Goal: Transaction & Acquisition: Purchase product/service

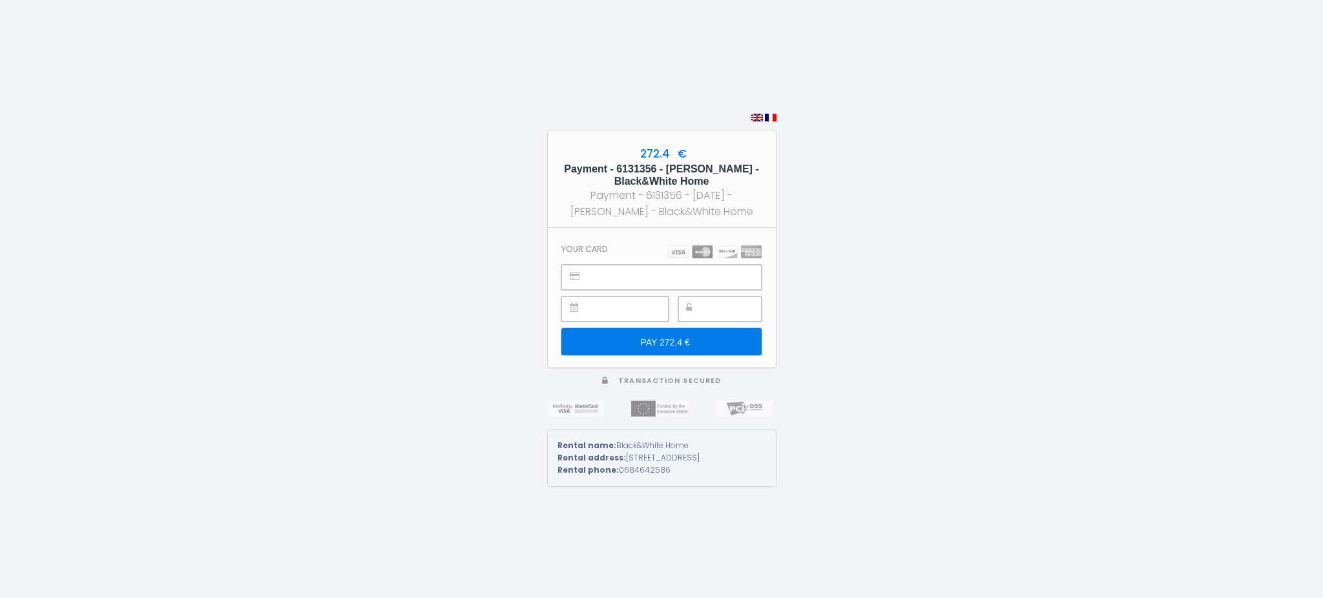
type input "PAY 272.4 €"
drag, startPoint x: 0, startPoint y: 0, endPoint x: 602, endPoint y: 249, distance: 651.7
click at [602, 249] on div "272.4 € Payment - 6131356 - [PERSON_NAME] - Black&White Home Payment - 6131356 …" at bounding box center [661, 299] width 1323 height 598
click at [602, 249] on h3 "Your card" at bounding box center [584, 249] width 47 height 10
click at [672, 344] on input "PAY 272.4 €" at bounding box center [661, 341] width 200 height 27
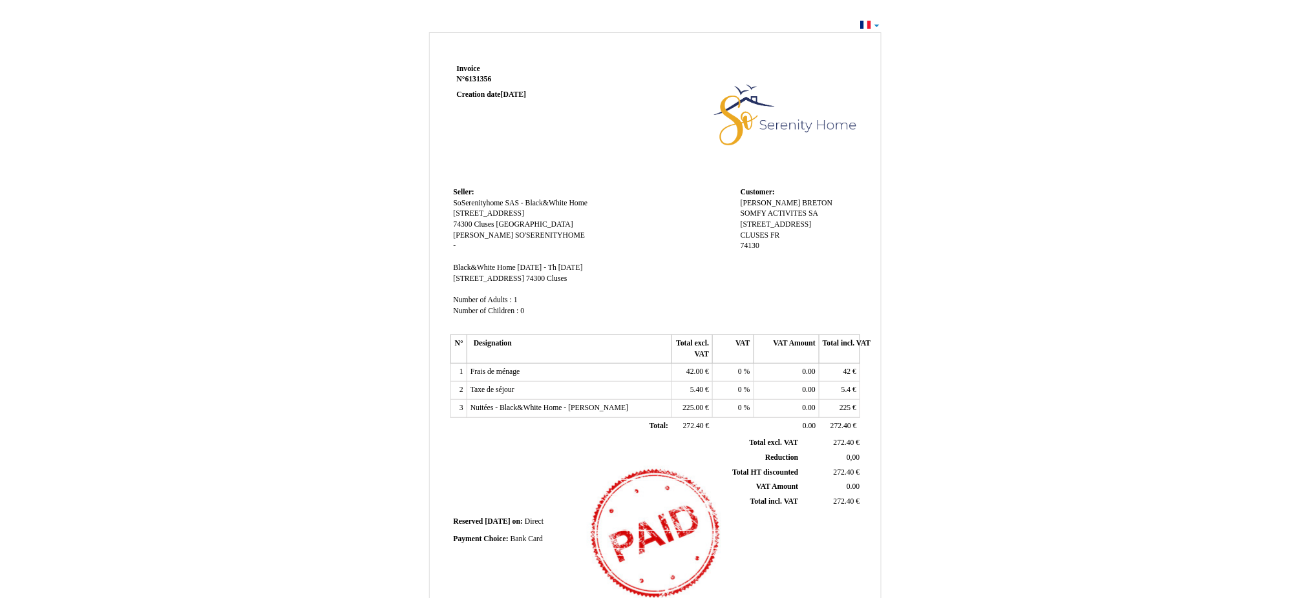
scroll to position [161, 0]
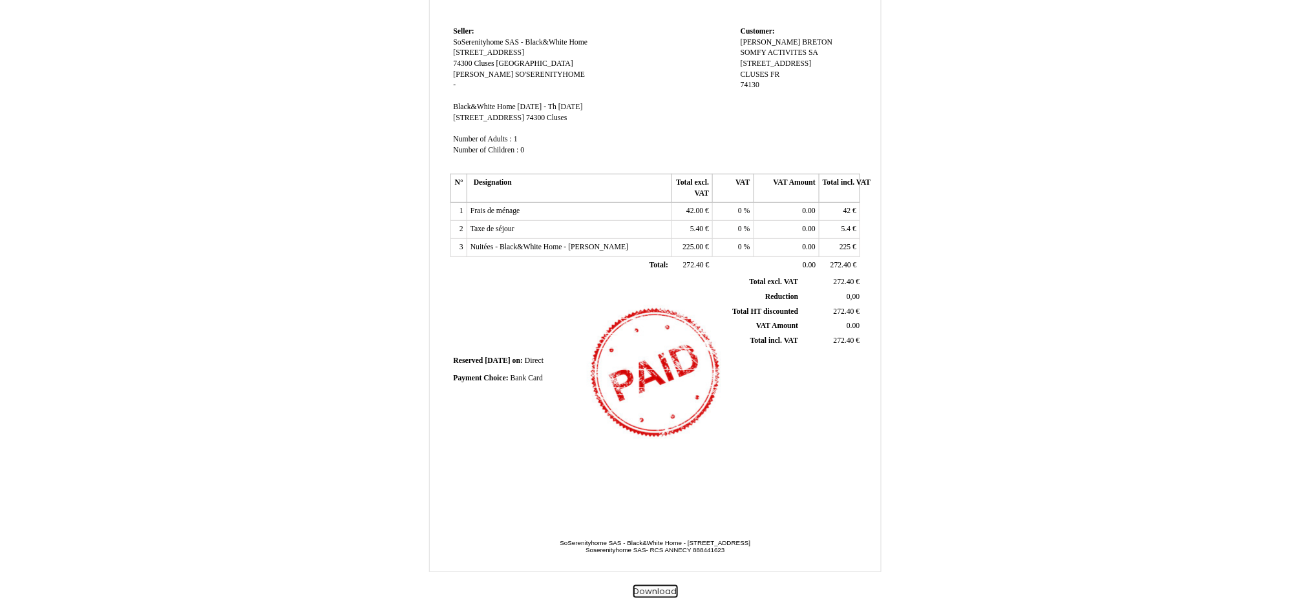
click at [662, 585] on button "Download" at bounding box center [655, 592] width 45 height 14
